Goal: Task Accomplishment & Management: Manage account settings

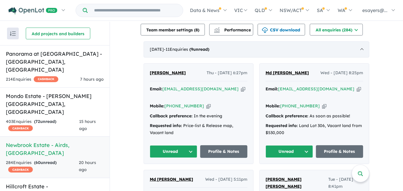
scroll to position [213, 0]
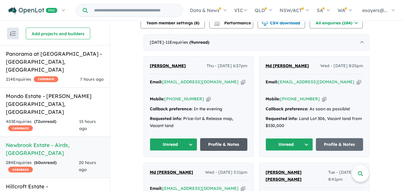
click at [225, 138] on link "Profile & Notes" at bounding box center [224, 144] width 48 height 13
click at [241, 82] on icon "button" at bounding box center [243, 82] width 4 height 6
click at [162, 138] on button "Unread" at bounding box center [174, 144] width 48 height 13
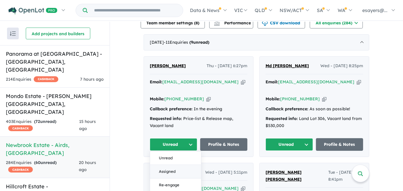
click at [171, 165] on button "Assigned" at bounding box center [175, 171] width 51 height 13
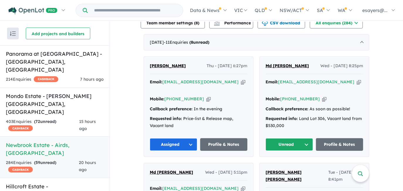
click at [284, 139] on button "Unread" at bounding box center [290, 144] width 48 height 13
click at [288, 165] on button "Assigned" at bounding box center [291, 171] width 51 height 13
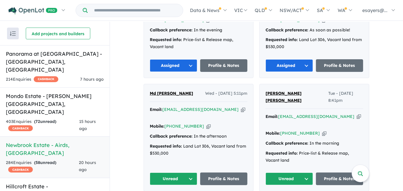
scroll to position [293, 0]
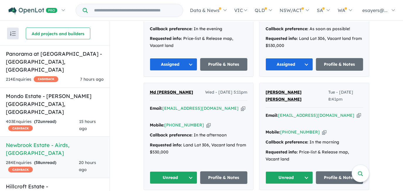
click at [177, 171] on button "Unread" at bounding box center [174, 177] width 48 height 13
click at [282, 171] on button "Unread" at bounding box center [290, 177] width 48 height 13
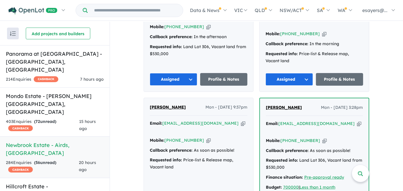
scroll to position [400, 0]
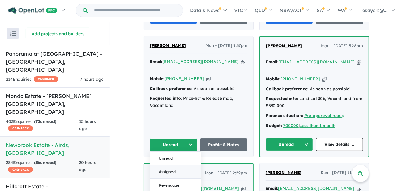
click at [172, 165] on button "Assigned" at bounding box center [175, 171] width 51 height 13
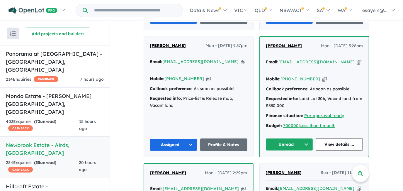
click at [277, 138] on button "Unread" at bounding box center [289, 144] width 47 height 13
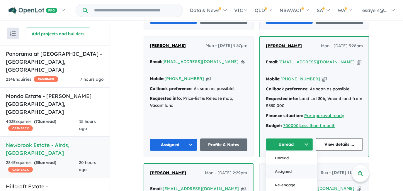
click at [282, 165] on button "Assigned" at bounding box center [291, 171] width 51 height 13
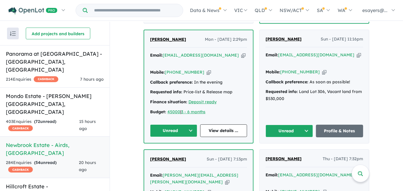
scroll to position [560, 0]
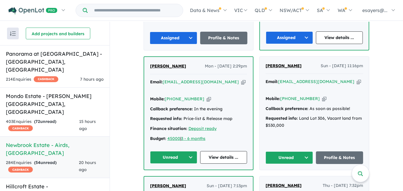
click at [175, 151] on button "Unread" at bounding box center [173, 157] width 47 height 13
click at [177, 178] on button "Assigned" at bounding box center [175, 184] width 51 height 13
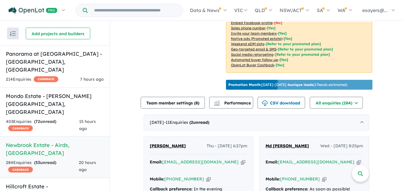
scroll to position [213, 0]
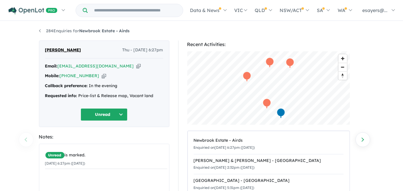
click at [136, 66] on icon "button" at bounding box center [138, 66] width 4 height 6
